Goal: Find specific page/section: Find specific page/section

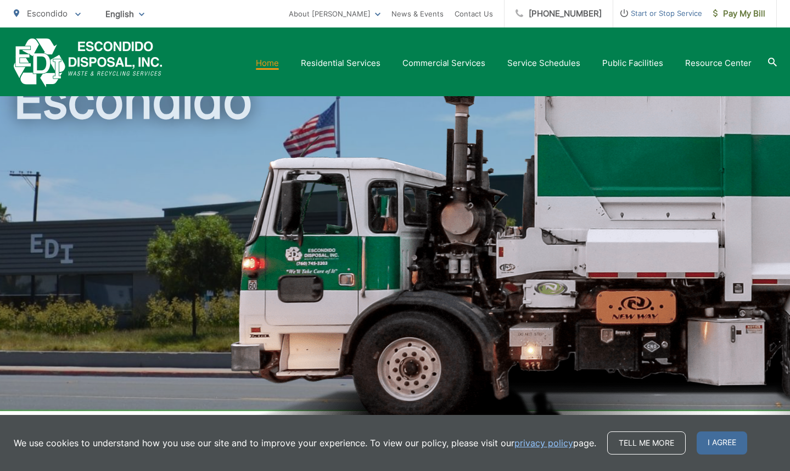
scroll to position [59, 0]
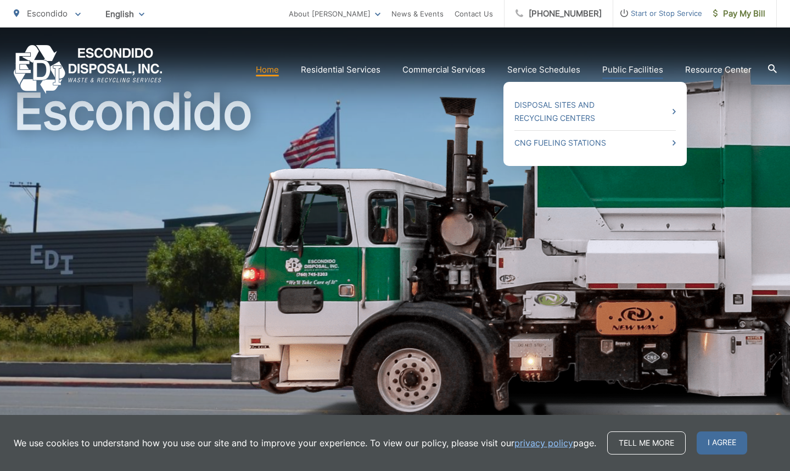
click at [639, 73] on link "Public Facilities" at bounding box center [633, 69] width 61 height 13
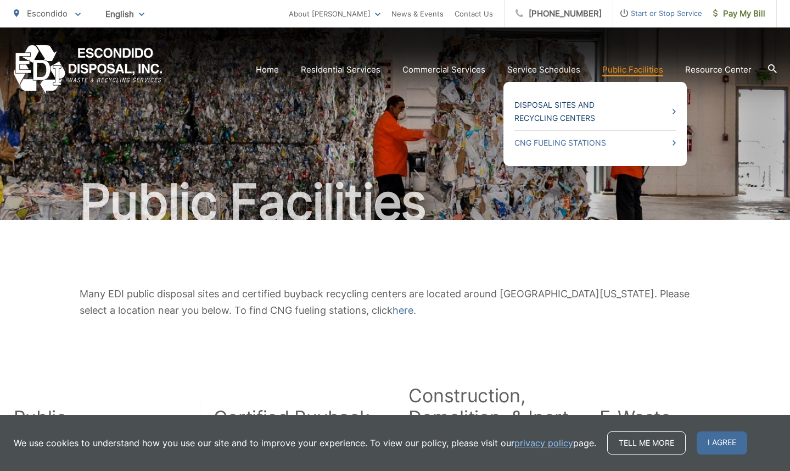
click at [603, 108] on link "Disposal Sites and Recycling Centers" at bounding box center [595, 111] width 161 height 26
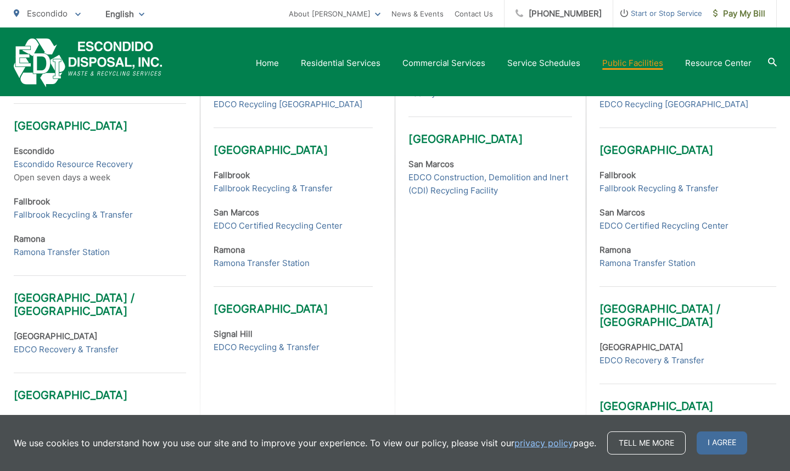
scroll to position [460, 0]
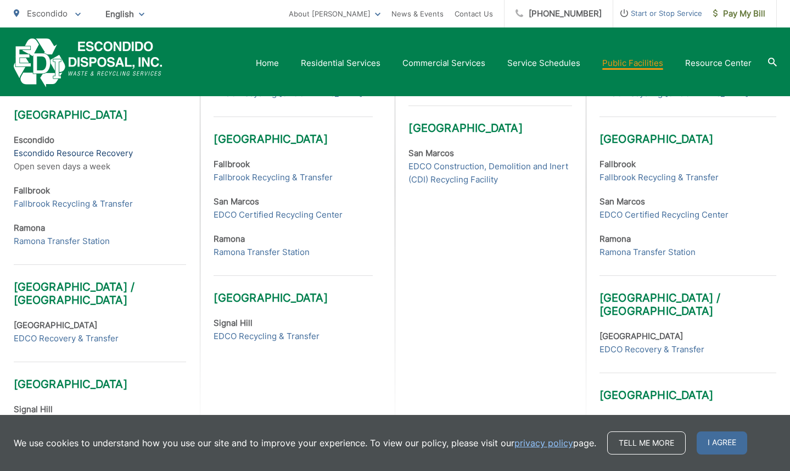
click at [88, 154] on link "Escondido Resource Recovery" at bounding box center [73, 153] width 119 height 13
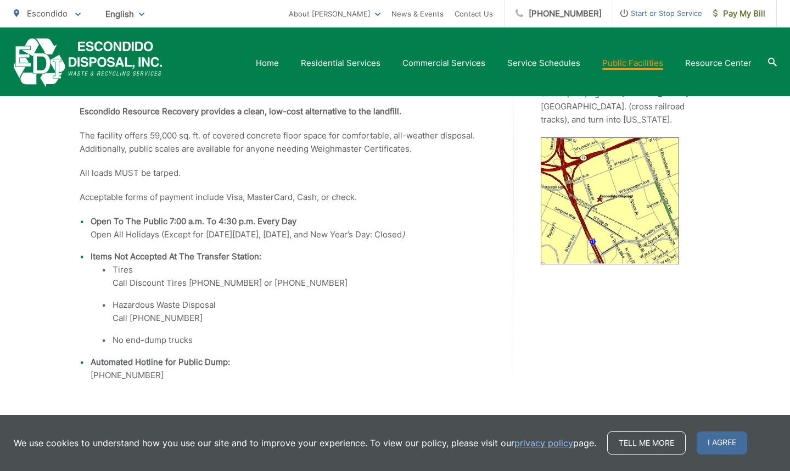
scroll to position [385, 0]
